Goal: Transaction & Acquisition: Purchase product/service

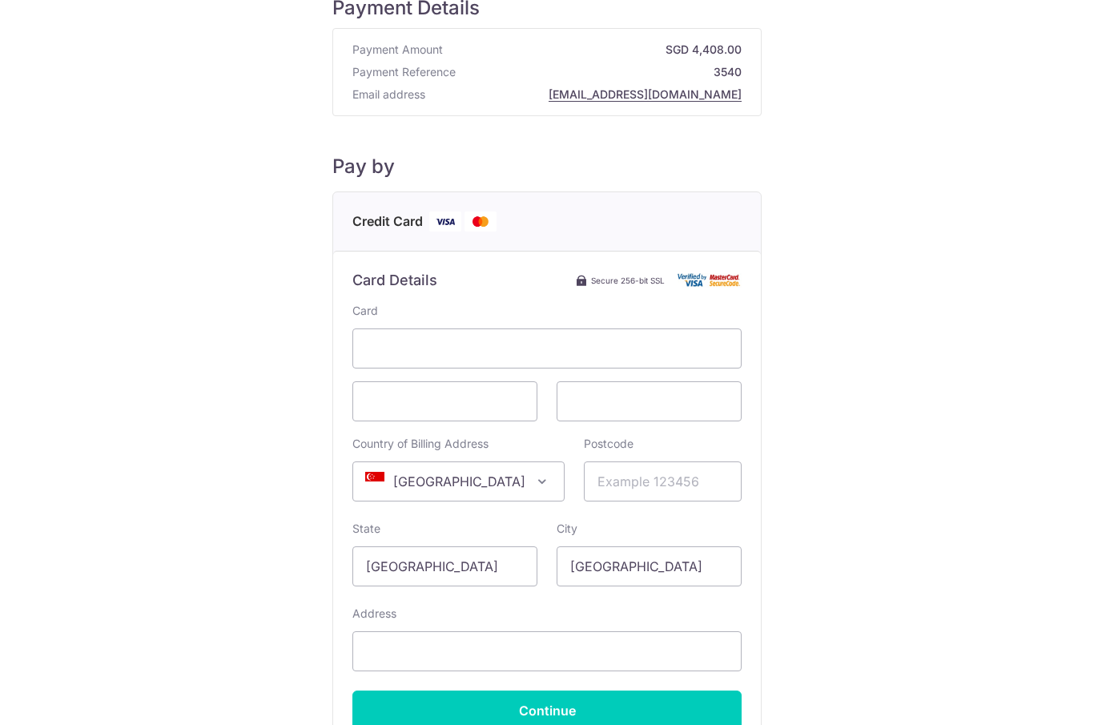
scroll to position [39, 0]
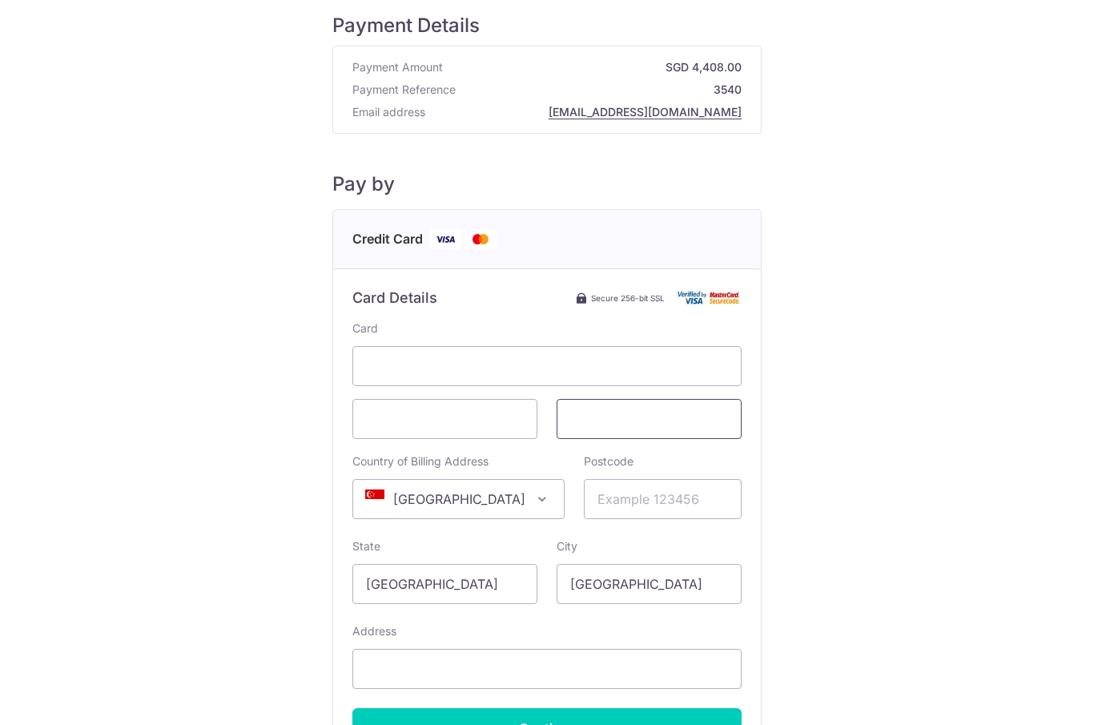
click at [619, 439] on span at bounding box center [649, 419] width 185 height 40
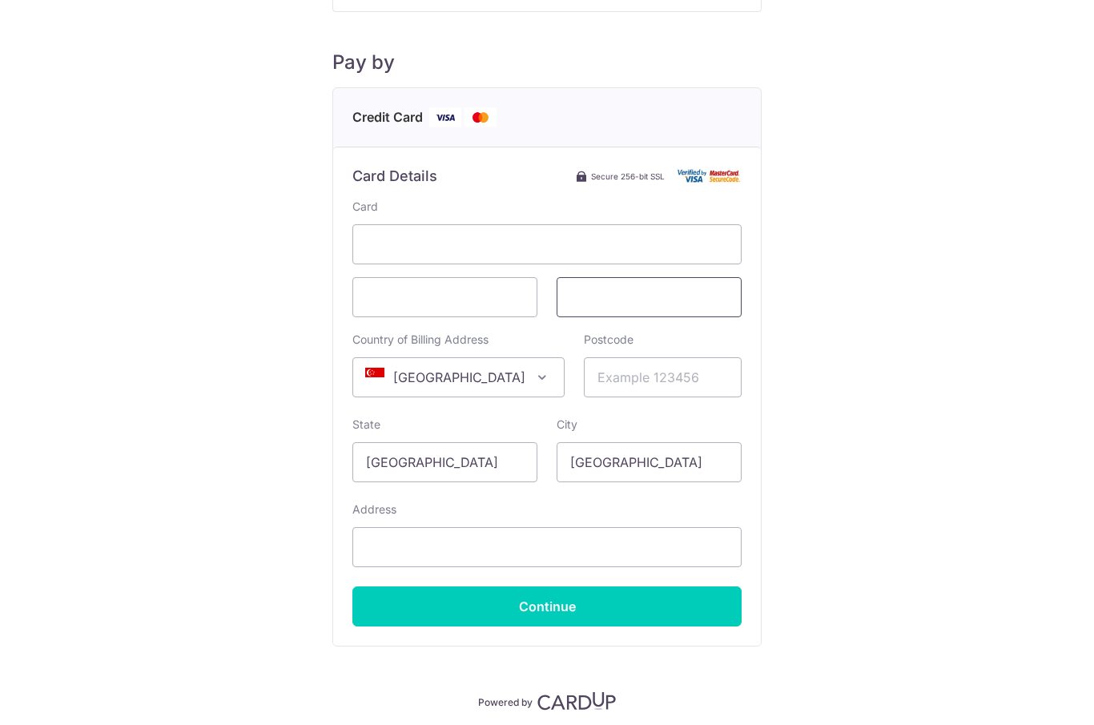
scroll to position [160, 0]
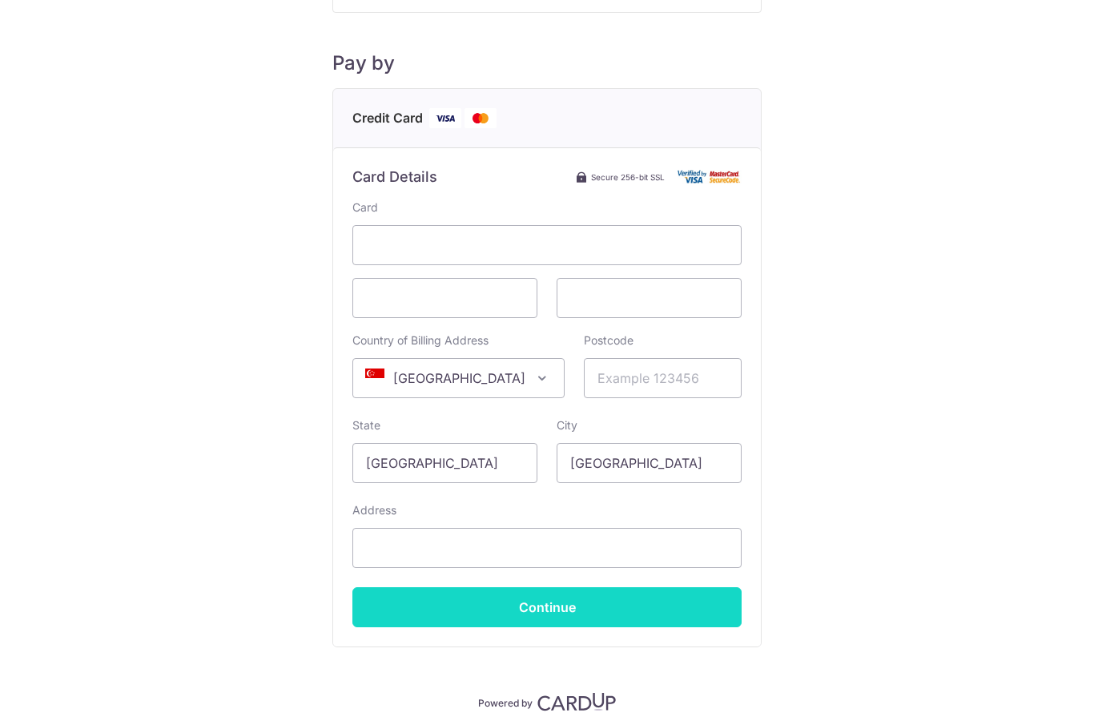
click at [594, 611] on input "Continue" at bounding box center [546, 607] width 389 height 40
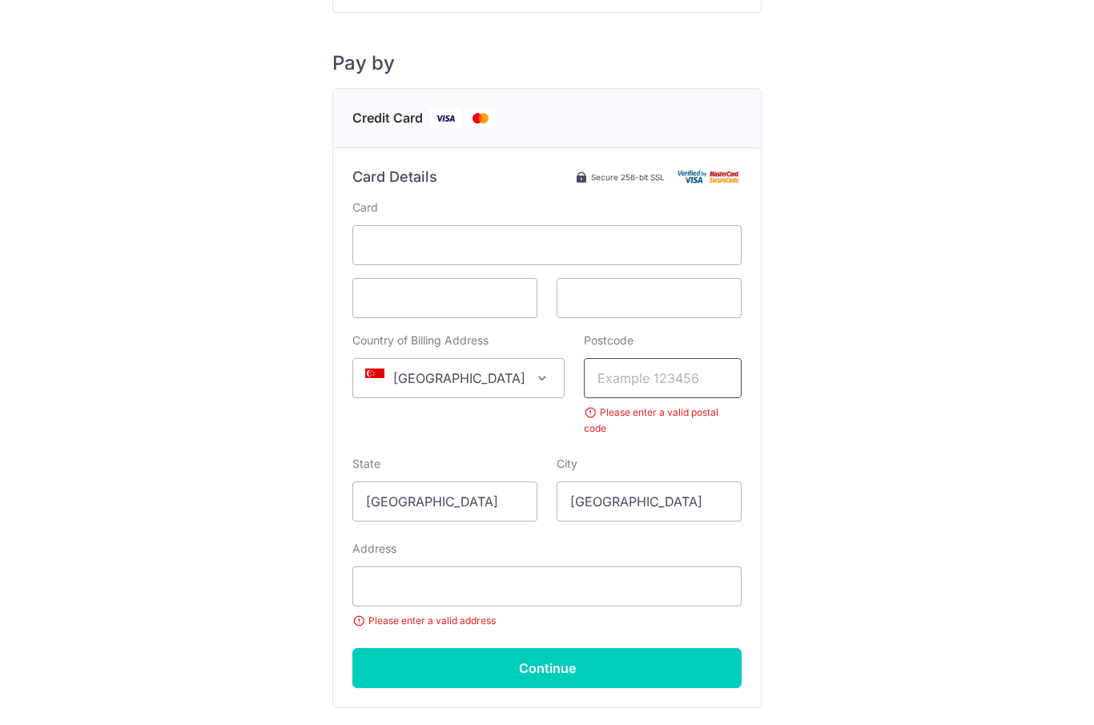
click at [661, 394] on input "Postcode" at bounding box center [663, 378] width 158 height 40
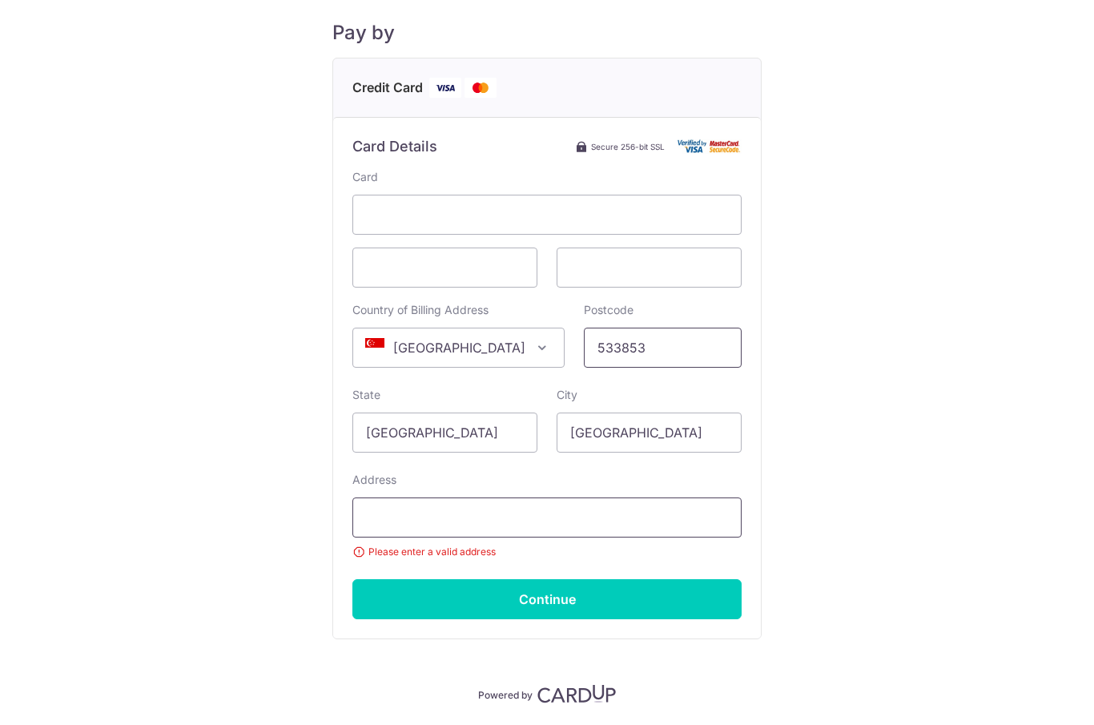
type input "533853"
click at [609, 525] on input "Address" at bounding box center [546, 517] width 389 height 40
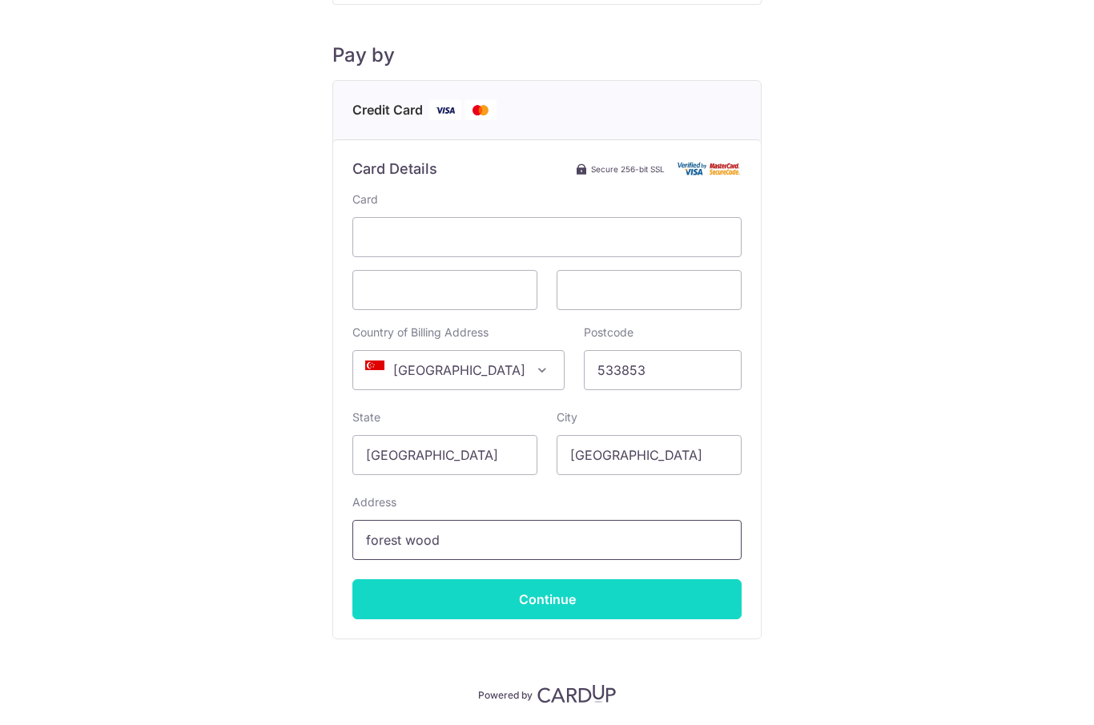
type input "forest wood"
click at [609, 599] on input "Continue" at bounding box center [546, 599] width 389 height 40
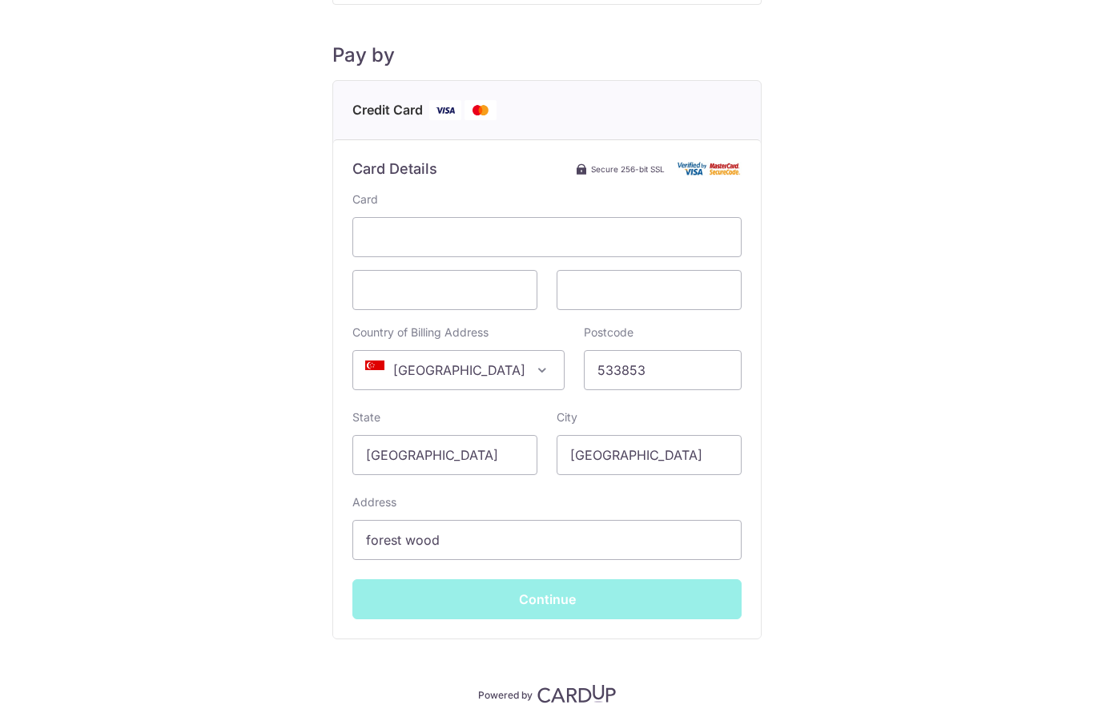
type input "**** 7682"
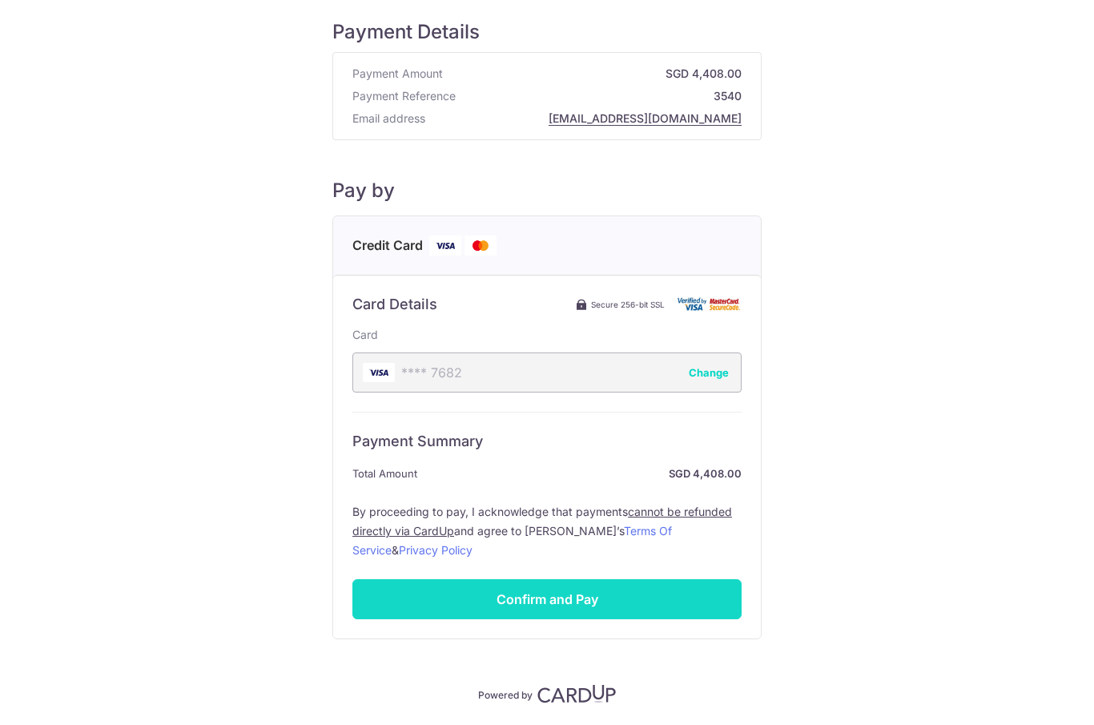
click at [613, 599] on input "Confirm and Pay" at bounding box center [546, 599] width 389 height 40
